Goal: Transaction & Acquisition: Purchase product/service

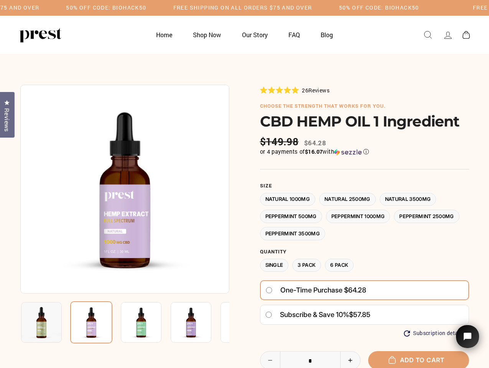
click at [244, 184] on div at bounding box center [244, 279] width 449 height 389
click at [146, 8] on h5 "50% OFF CODE: BIOHACK50" at bounding box center [106, 8] width 80 height 7
click at [125, 189] on img at bounding box center [124, 189] width 209 height 209
click at [125, 323] on img at bounding box center [141, 322] width 41 height 41
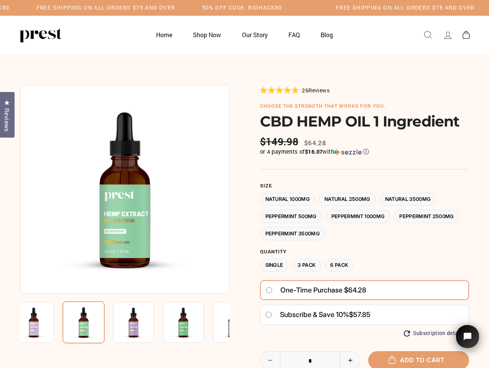
click at [41, 323] on img at bounding box center [33, 322] width 41 height 41
click at [91, 323] on img at bounding box center [84, 322] width 42 height 42
click at [141, 323] on img at bounding box center [133, 322] width 41 height 41
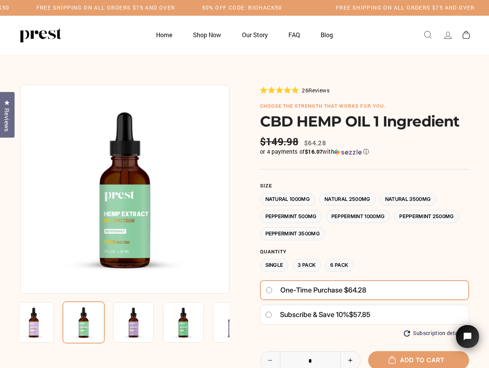
click at [141, 323] on img at bounding box center [133, 322] width 41 height 41
